Goal: Navigation & Orientation: Find specific page/section

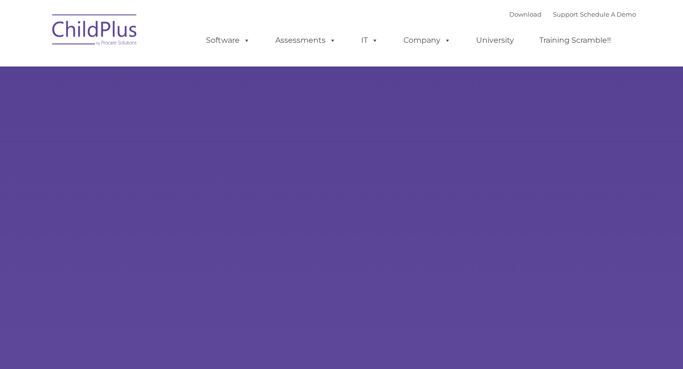
type input ""
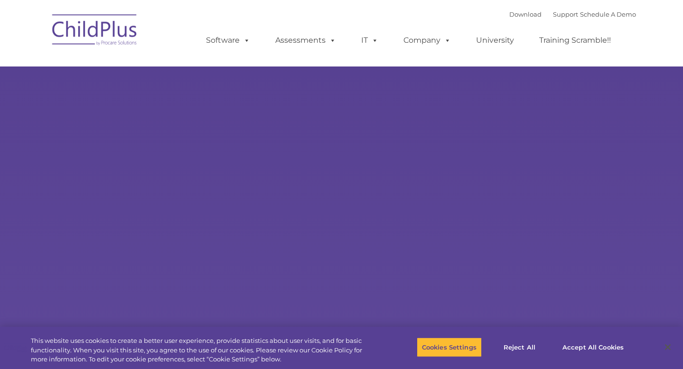
select select "MEDIUM"
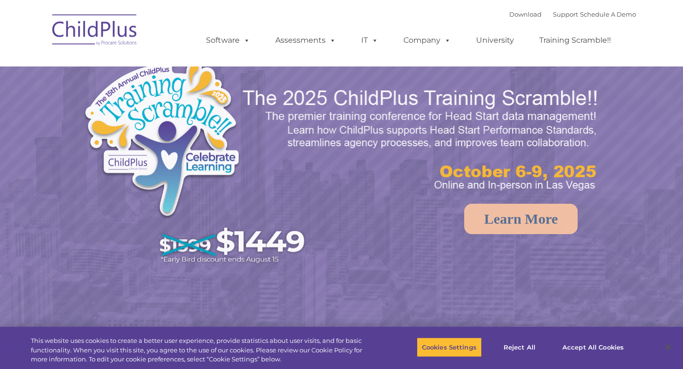
select select "MEDIUM"
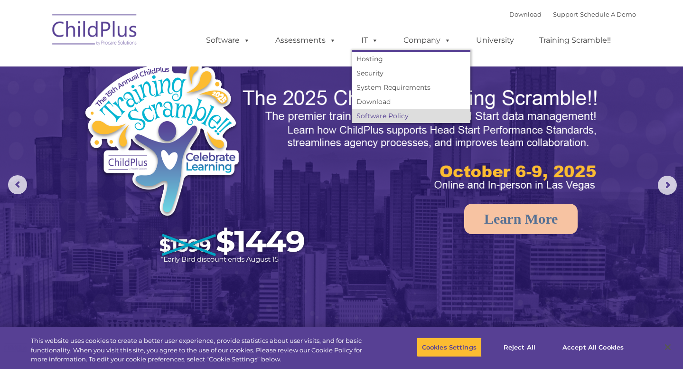
click at [378, 109] on link "Software Policy" at bounding box center [411, 116] width 119 height 14
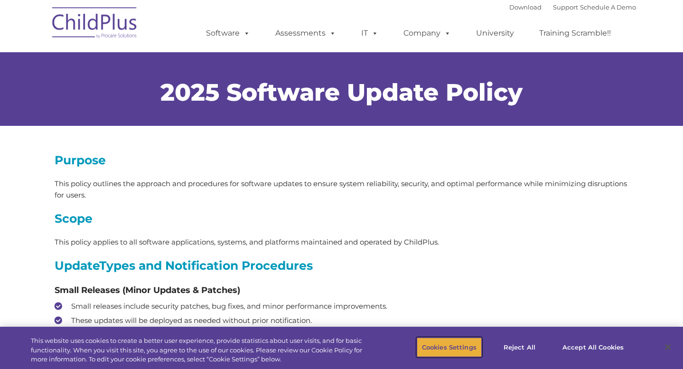
click at [476, 355] on button "Cookies Settings" at bounding box center [449, 347] width 65 height 20
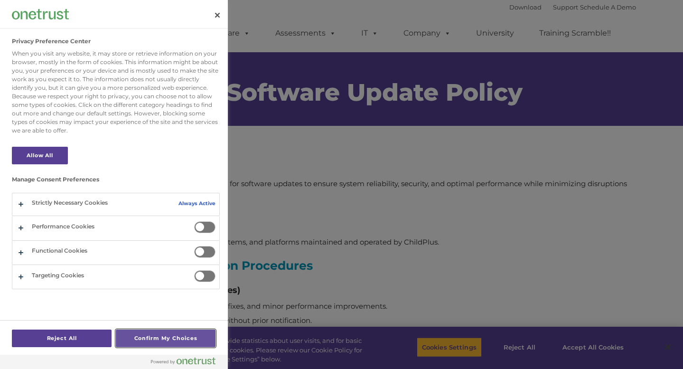
click at [162, 341] on button "Confirm My Choices" at bounding box center [166, 339] width 100 height 18
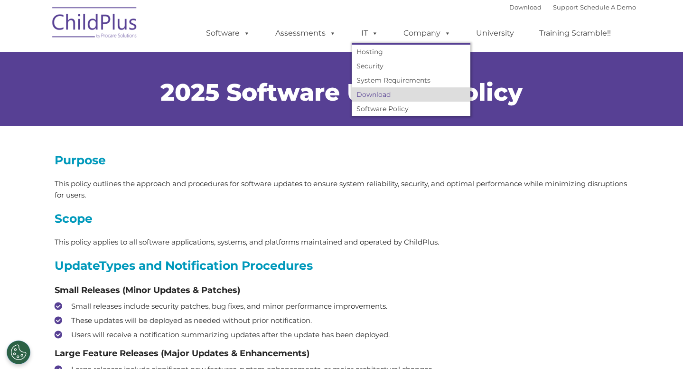
click at [361, 96] on link "Download" at bounding box center [411, 94] width 119 height 14
